Goal: Go to known website: Go to known website

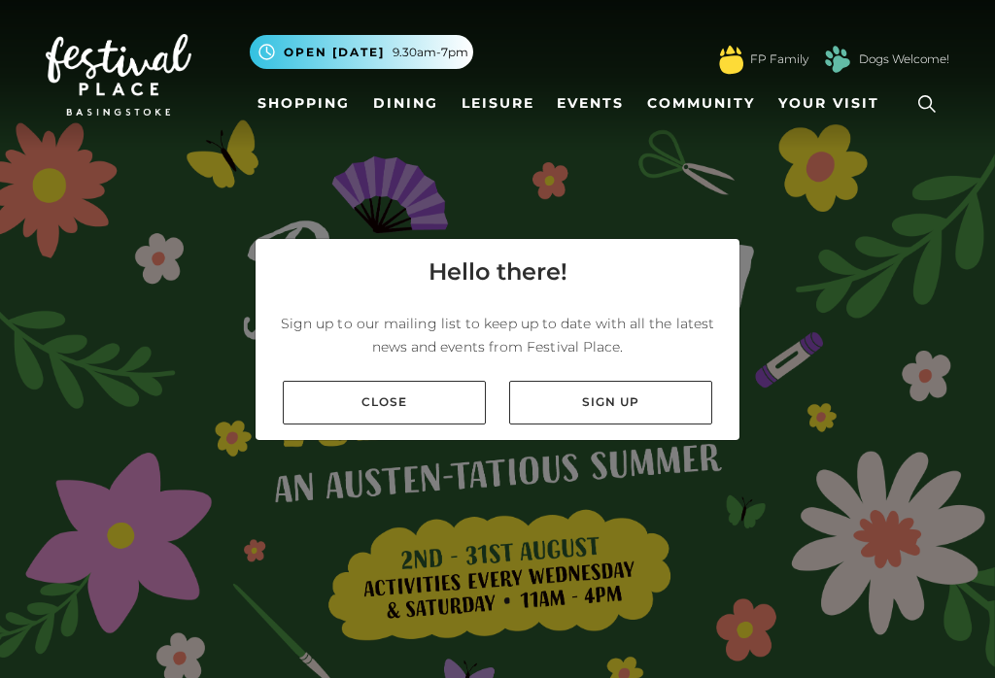
click at [325, 423] on link "Close" at bounding box center [384, 403] width 203 height 44
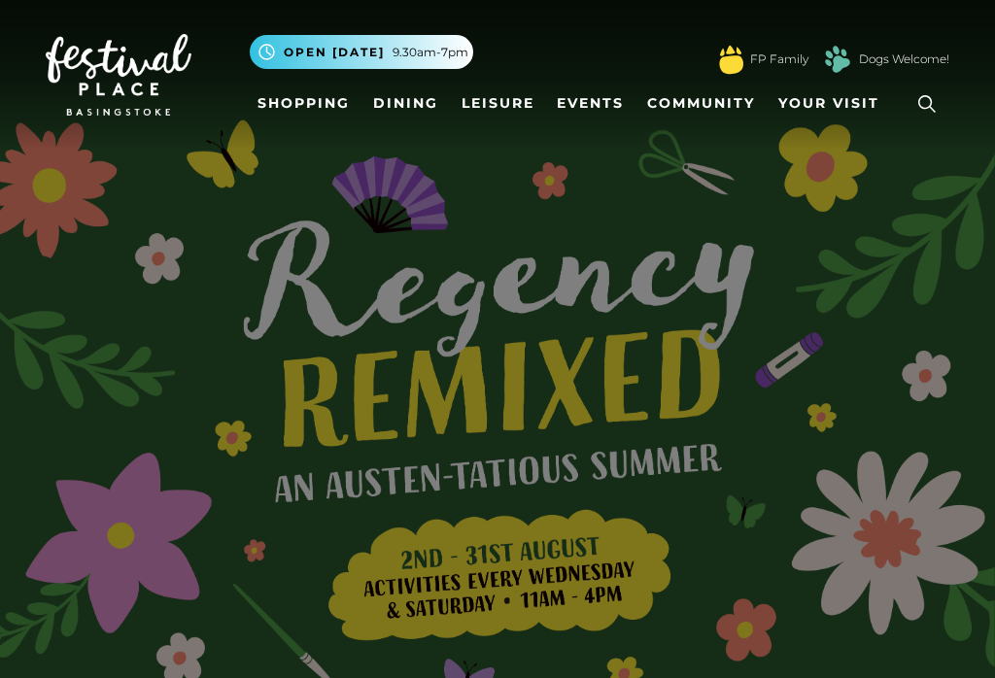
click at [563, 537] on div at bounding box center [497, 339] width 995 height 678
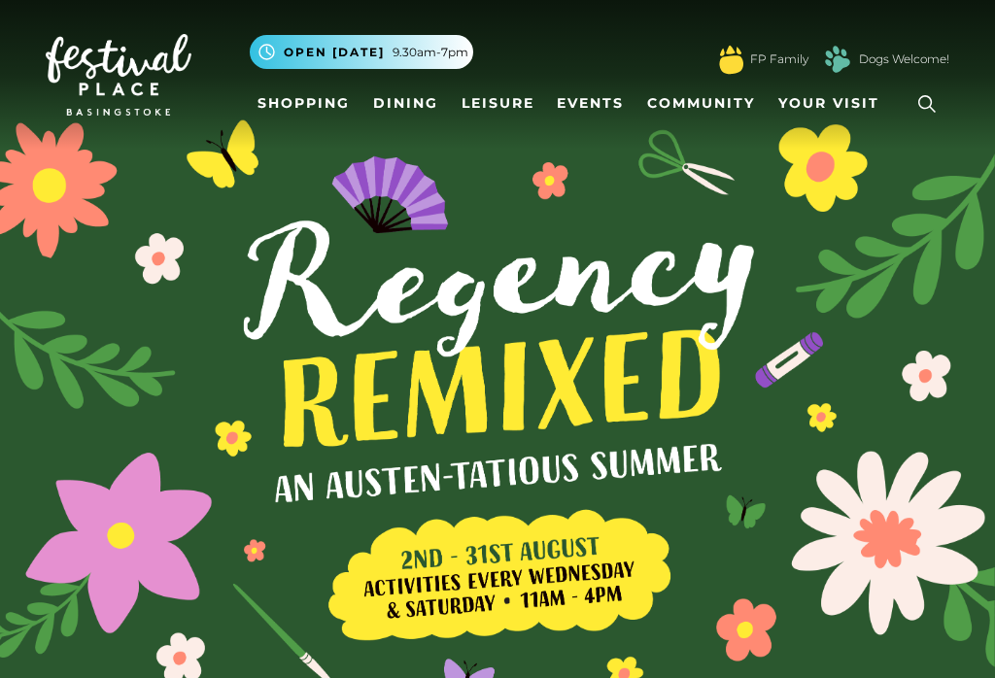
click at [315, 109] on link "Shopping" at bounding box center [304, 104] width 108 height 36
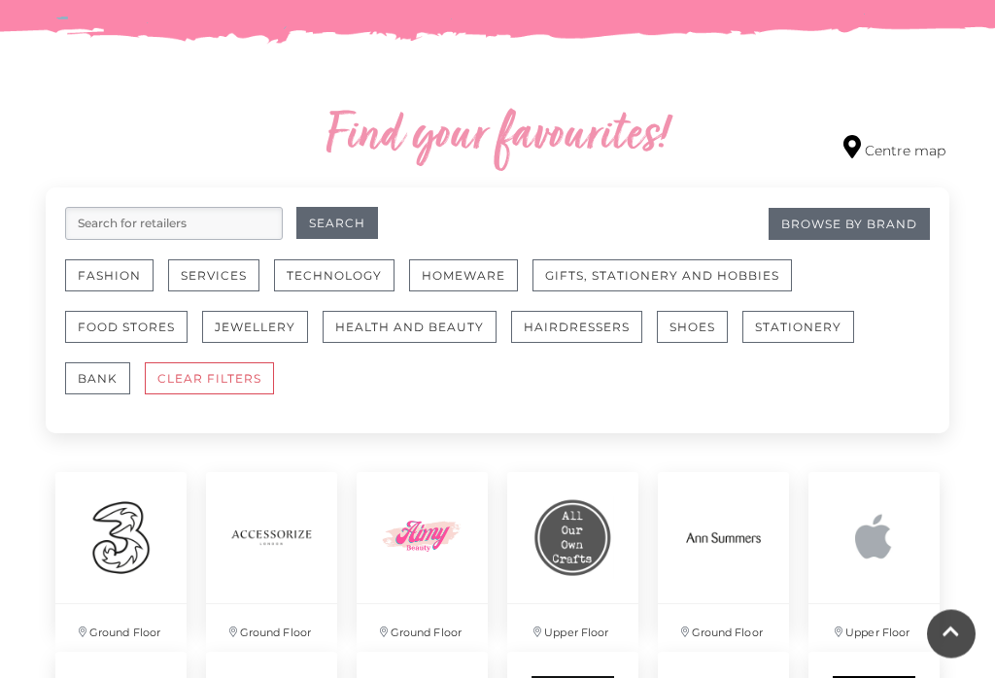
scroll to position [1049, 0]
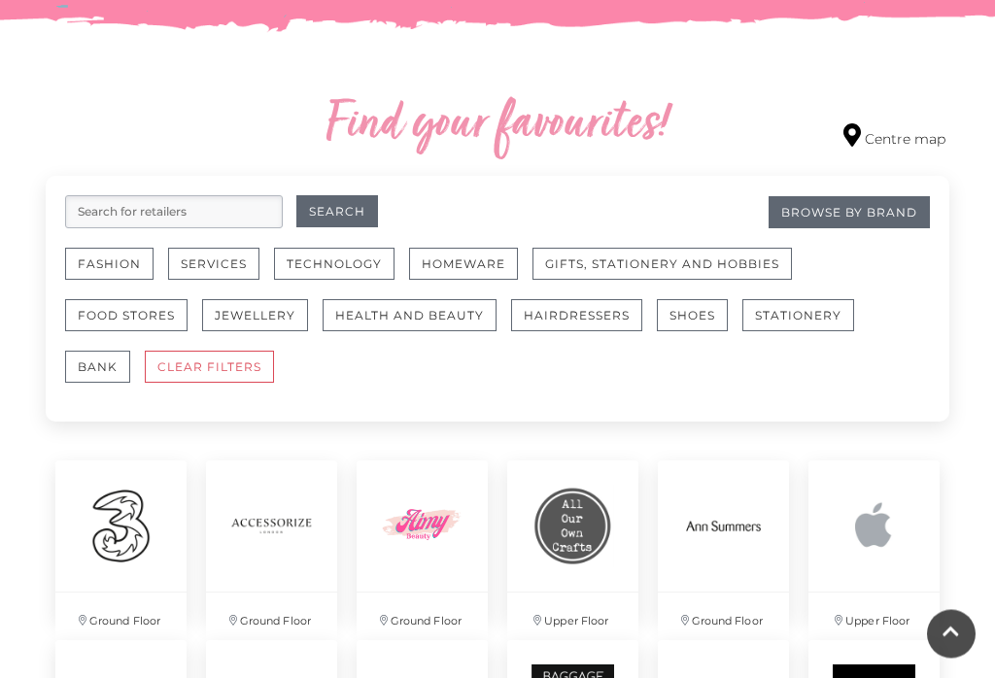
click at [93, 263] on button "Fashion" at bounding box center [109, 265] width 88 height 32
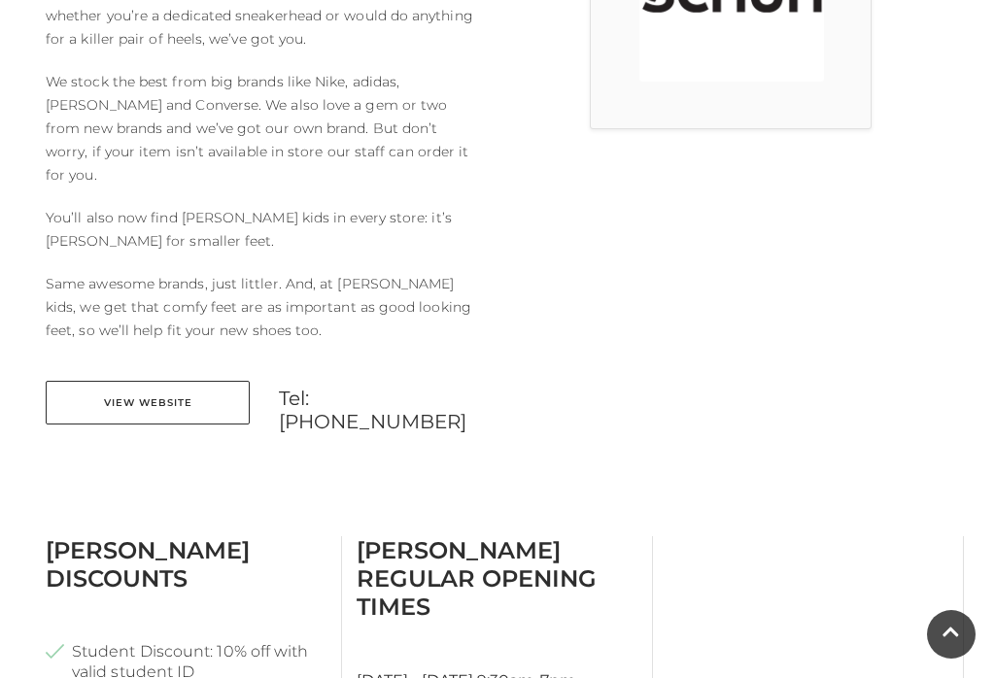
scroll to position [722, 0]
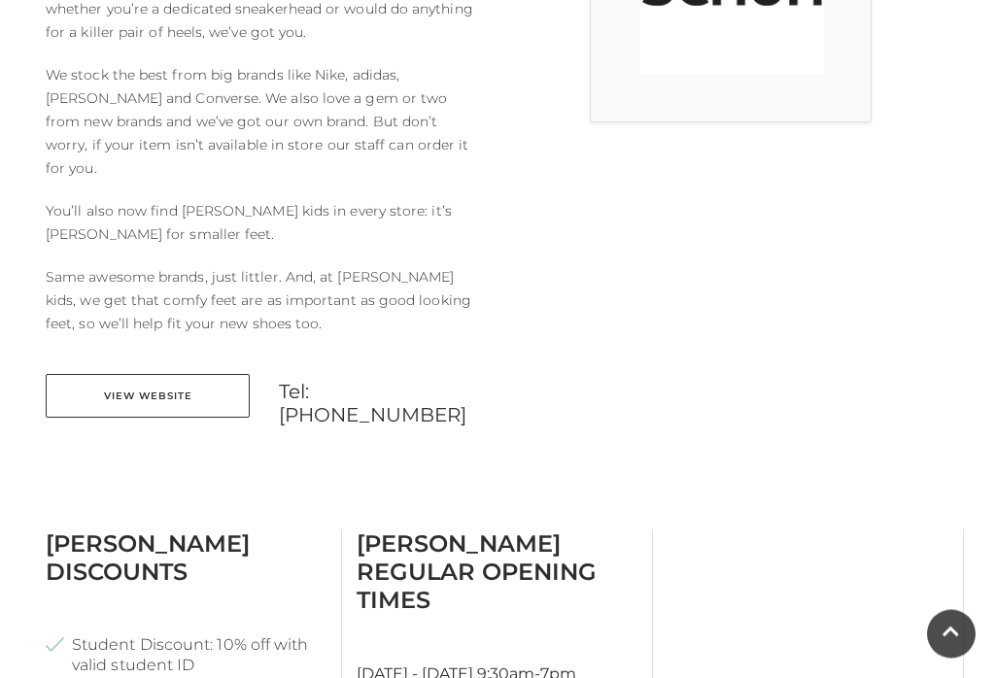
click at [149, 375] on link "View Website" at bounding box center [148, 397] width 204 height 44
